Goal: Navigation & Orientation: Find specific page/section

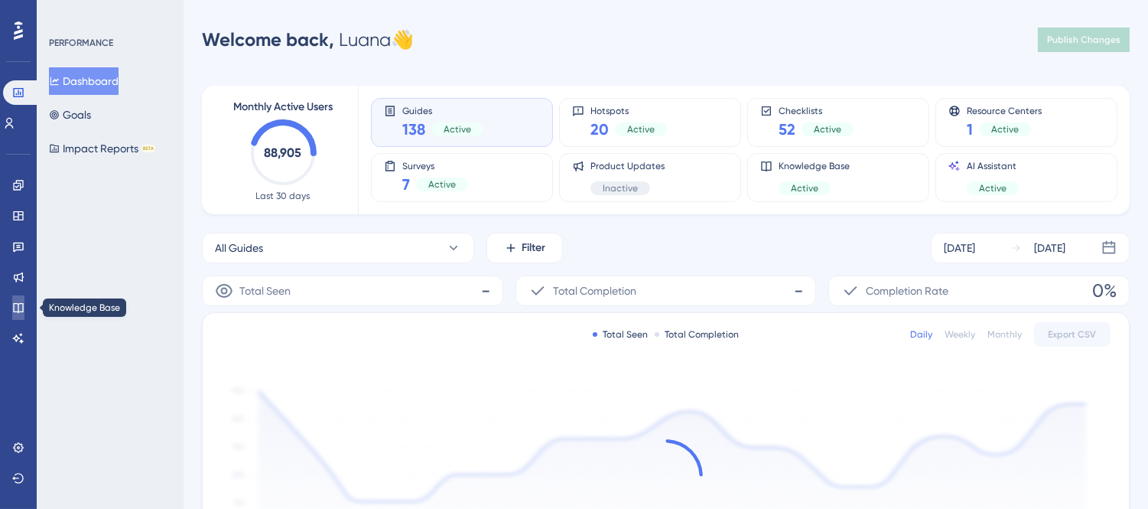
click at [17, 314] on link at bounding box center [18, 307] width 12 height 24
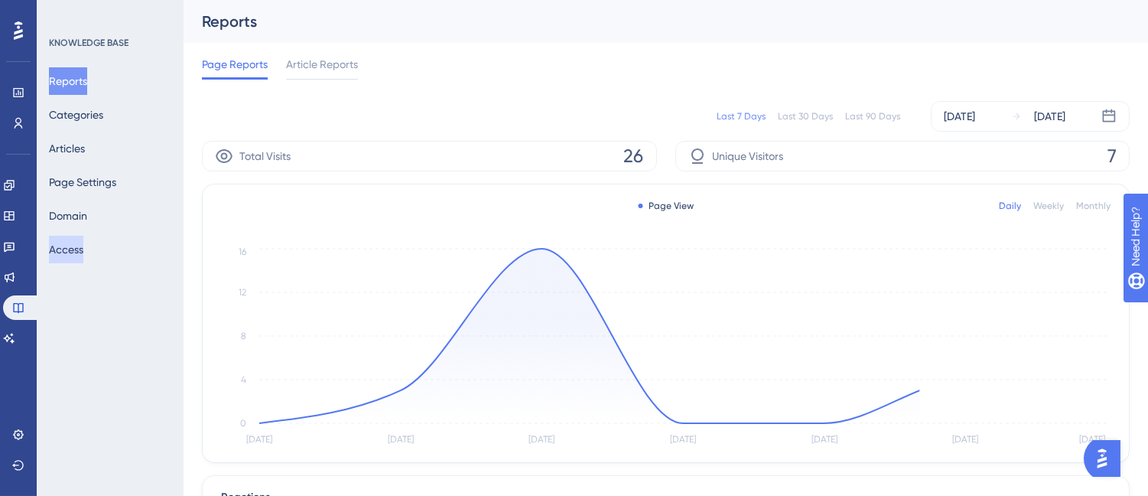
click at [82, 245] on button "Access" at bounding box center [66, 250] width 34 height 28
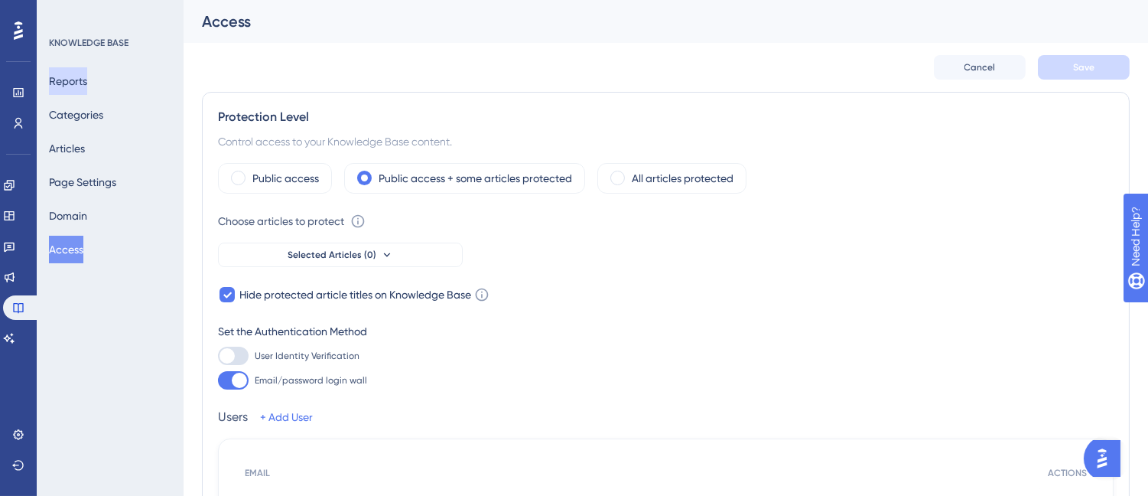
click at [87, 86] on button "Reports" at bounding box center [68, 81] width 38 height 28
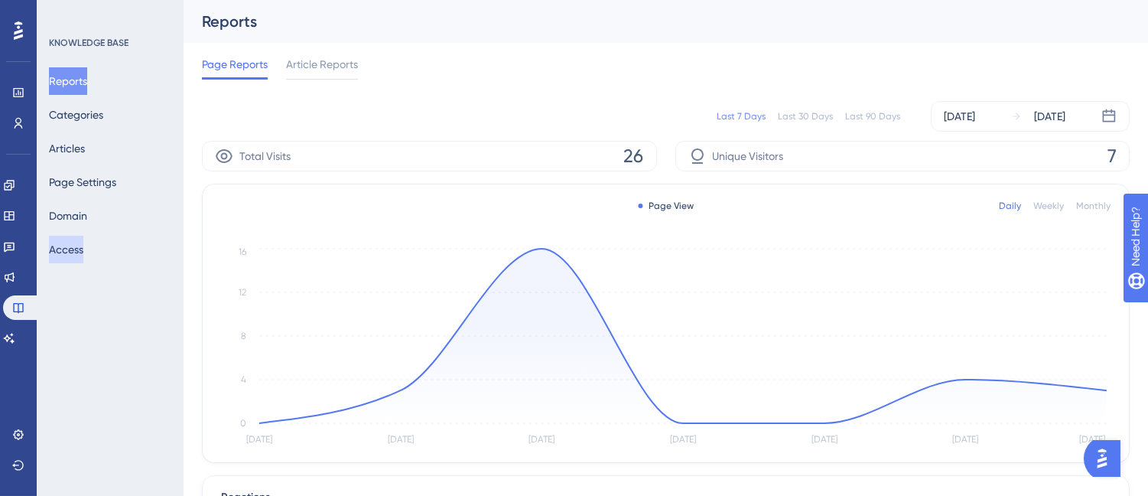
click at [83, 246] on button "Access" at bounding box center [66, 250] width 34 height 28
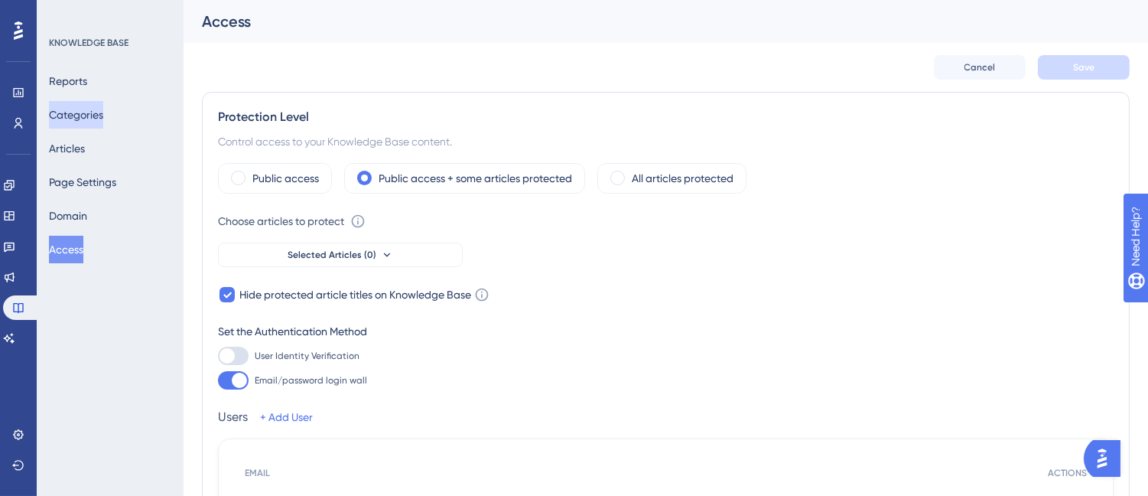
click at [80, 101] on button "Categories" at bounding box center [76, 115] width 54 height 28
click at [82, 84] on button "Reports" at bounding box center [68, 81] width 38 height 28
click at [87, 78] on button "Reports" at bounding box center [68, 81] width 38 height 28
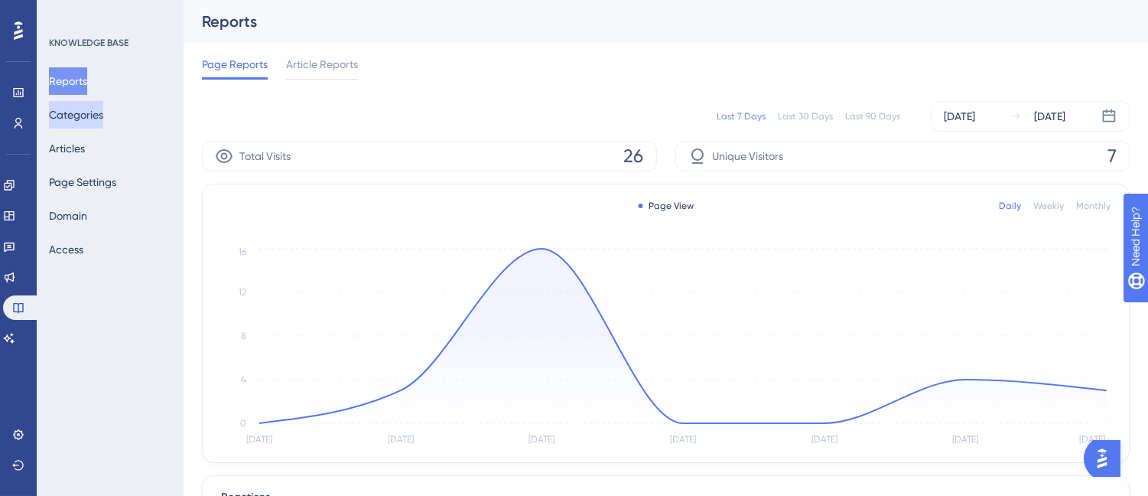
click at [82, 108] on button "Categories" at bounding box center [76, 115] width 54 height 28
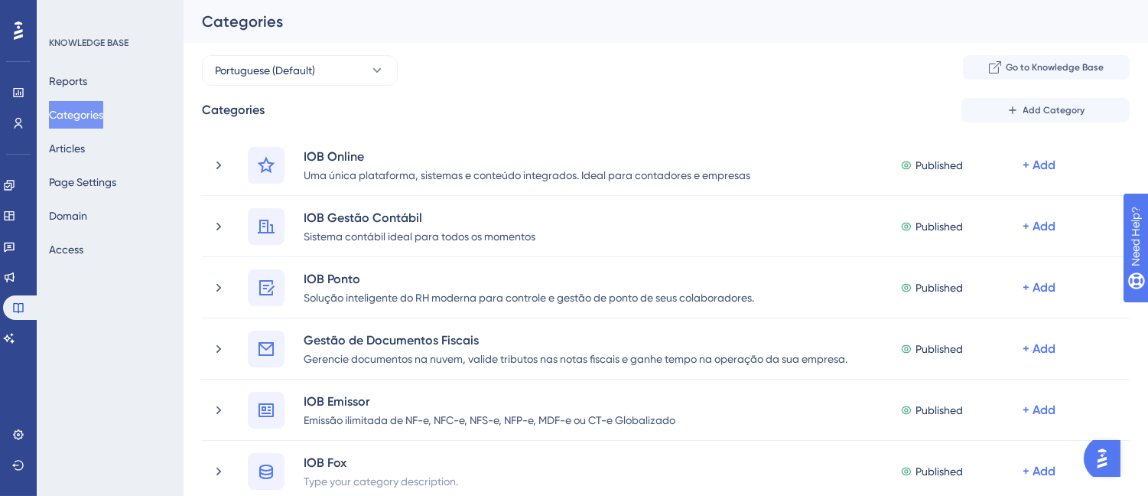
click at [1019, 61] on span "Go to Knowledge Base" at bounding box center [1055, 67] width 98 height 12
click at [1027, 55] on button "Go to Knowledge Base" at bounding box center [1046, 67] width 167 height 24
